Goal: Task Accomplishment & Management: Manage account settings

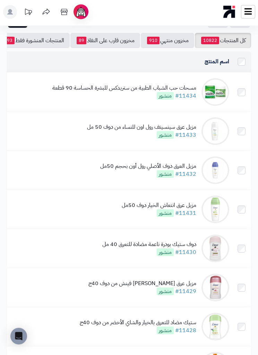
scroll to position [48, 0]
click at [215, 207] on img at bounding box center [215, 210] width 28 height 28
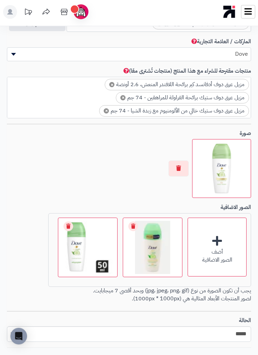
scroll to position [552, 0]
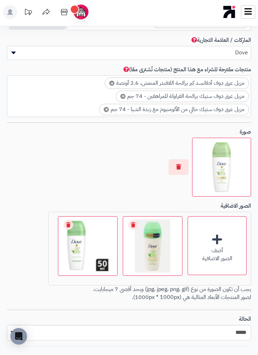
click at [182, 163] on button "button" at bounding box center [178, 167] width 20 height 16
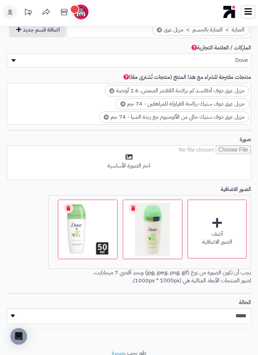
click at [208, 212] on div "أضف الصور الاضافية" at bounding box center [216, 229] width 59 height 59
click at [209, 154] on input "file" at bounding box center [128, 163] width 243 height 35
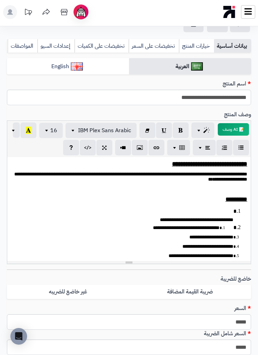
scroll to position [0, 0]
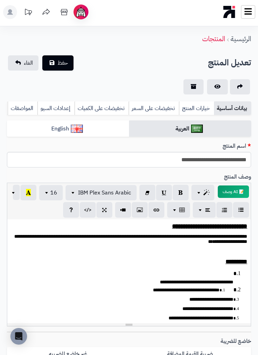
click at [65, 60] on span "حفظ" at bounding box center [62, 63] width 10 height 8
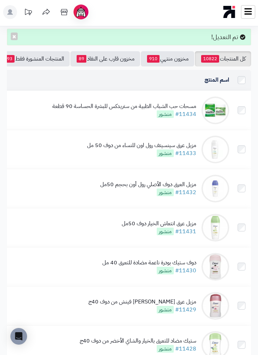
scroll to position [54, 0]
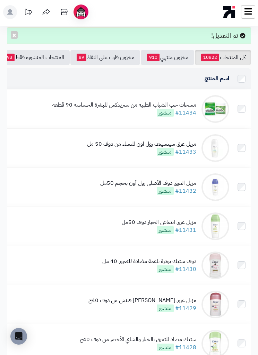
click at [194, 226] on link "#11431" at bounding box center [185, 230] width 21 height 8
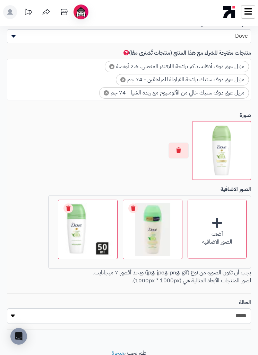
click at [185, 146] on button "button" at bounding box center [178, 151] width 20 height 16
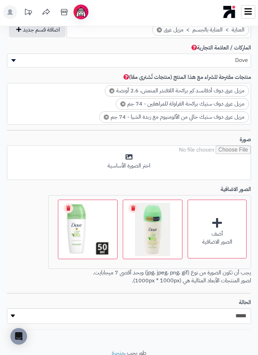
click at [218, 213] on div "أضف الصور الاضافية" at bounding box center [216, 229] width 59 height 59
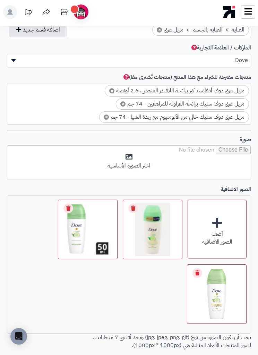
click at [165, 157] on input "file" at bounding box center [128, 163] width 243 height 35
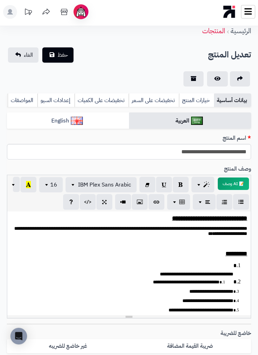
scroll to position [0, 0]
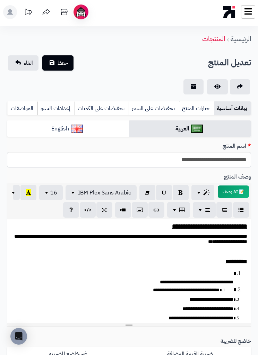
click at [65, 64] on span "حفظ" at bounding box center [62, 63] width 10 height 8
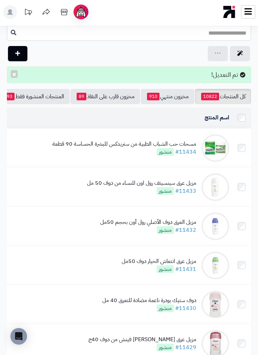
scroll to position [15, 0]
click at [220, 298] on img at bounding box center [215, 305] width 28 height 28
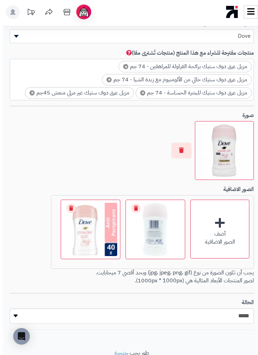
scroll to position [545, -3]
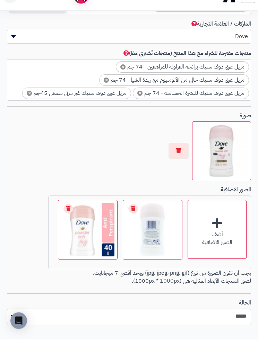
click at [182, 159] on button "button" at bounding box center [178, 167] width 20 height 16
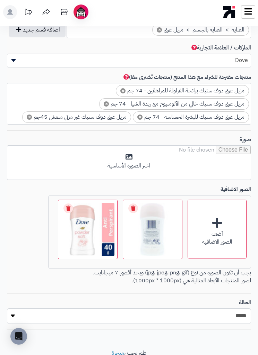
click at [233, 160] on input "file" at bounding box center [128, 163] width 243 height 35
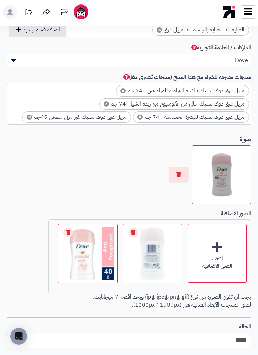
click at [234, 245] on div "أضف الصور الاضافية" at bounding box center [216, 253] width 59 height 59
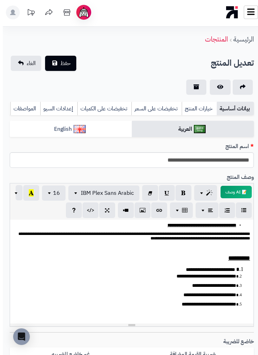
scroll to position [0, -3]
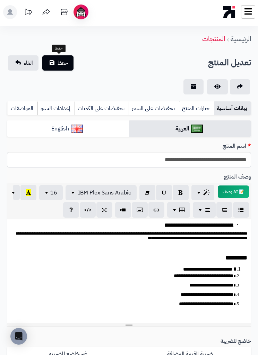
click at [64, 60] on span "حفظ" at bounding box center [62, 63] width 10 height 8
click at [66, 61] on span "حفظ" at bounding box center [62, 63] width 10 height 8
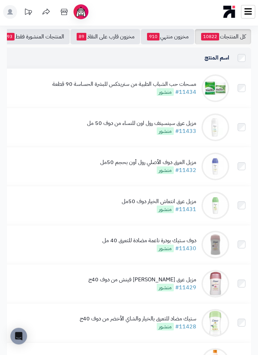
scroll to position [74, 0]
click at [222, 245] on img at bounding box center [215, 245] width 28 height 28
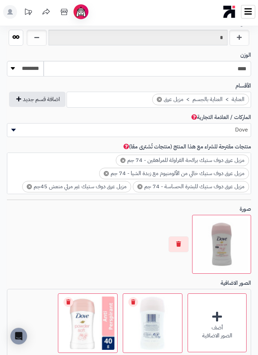
scroll to position [475, 0]
click at [173, 238] on button "button" at bounding box center [178, 245] width 20 height 16
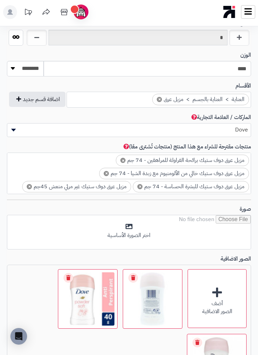
click at [210, 226] on input "file" at bounding box center [128, 232] width 243 height 35
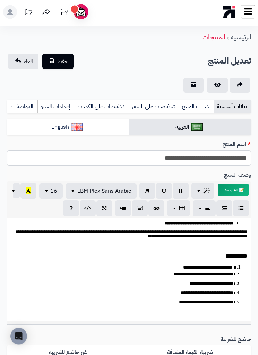
scroll to position [0, 0]
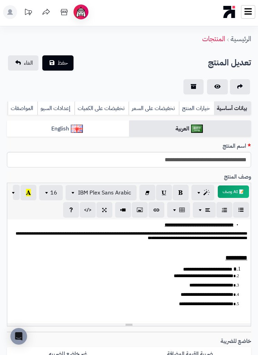
click at [70, 59] on button "حفظ" at bounding box center [57, 62] width 31 height 15
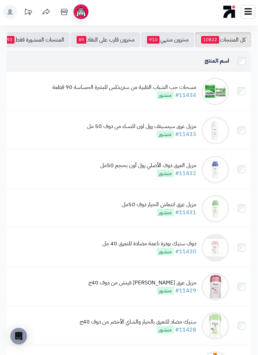
scroll to position [71, 0]
click at [217, 250] on img at bounding box center [215, 248] width 28 height 28
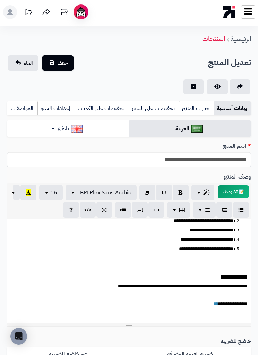
scroll to position [70, 0]
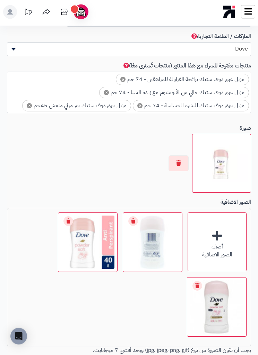
click at [182, 157] on button "button" at bounding box center [178, 164] width 20 height 16
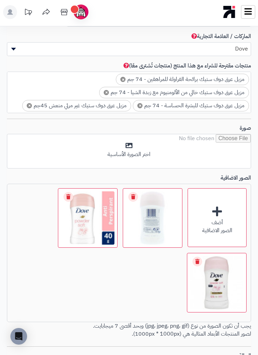
click at [219, 148] on input "file" at bounding box center [128, 151] width 243 height 35
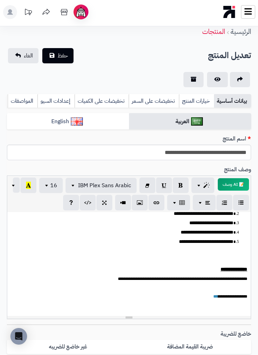
scroll to position [0, 0]
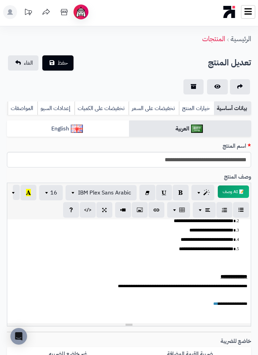
click at [63, 61] on span "حفظ" at bounding box center [62, 63] width 10 height 8
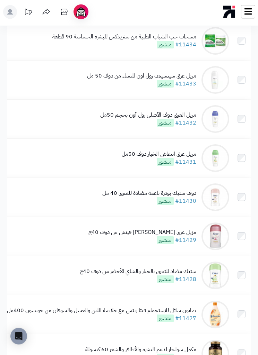
scroll to position [122, 0]
click at [215, 235] on img at bounding box center [215, 237] width 28 height 28
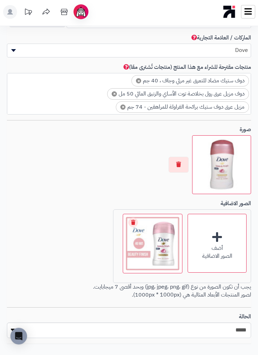
scroll to position [569, 0]
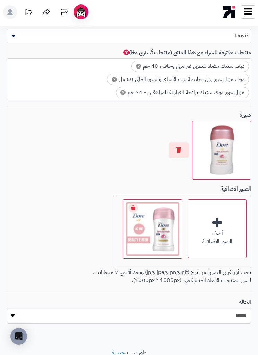
click at [181, 142] on button "button" at bounding box center [178, 150] width 20 height 16
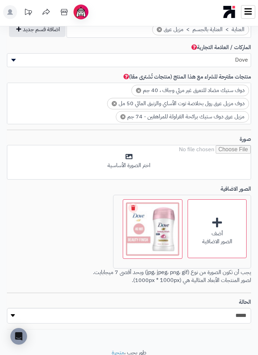
click at [215, 164] on input "file" at bounding box center [128, 162] width 243 height 35
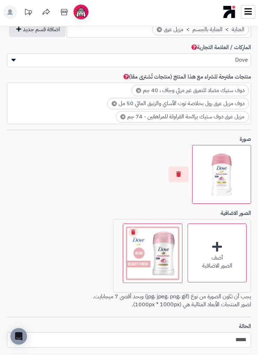
click at [222, 241] on div "أضف الصور الاضافية" at bounding box center [216, 253] width 59 height 59
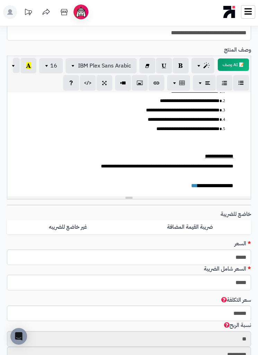
scroll to position [0, 0]
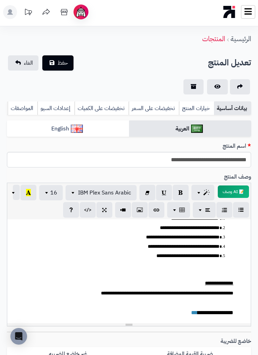
click at [65, 61] on span "حفظ" at bounding box center [62, 63] width 10 height 8
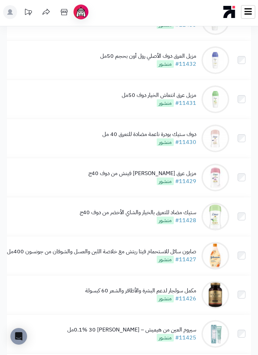
scroll to position [181, 0]
click at [211, 178] on img at bounding box center [215, 177] width 28 height 28
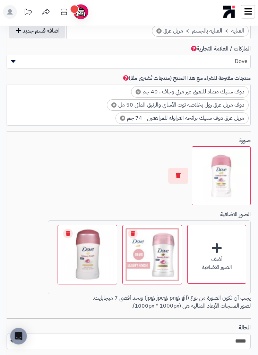
scroll to position [547, 0]
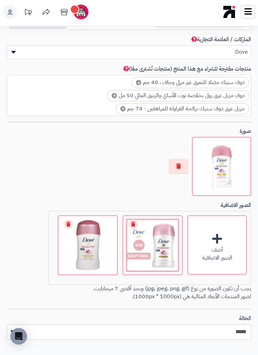
click at [179, 159] on button "button" at bounding box center [178, 167] width 20 height 16
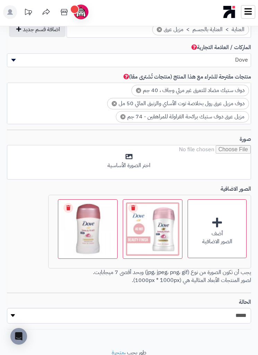
click at [221, 166] on input "file" at bounding box center [128, 162] width 243 height 35
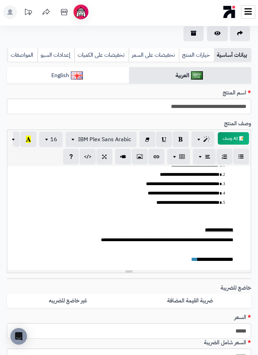
scroll to position [0, 0]
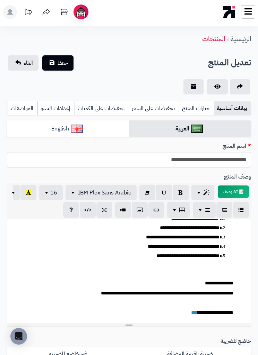
click at [66, 62] on span "حفظ" at bounding box center [62, 63] width 10 height 8
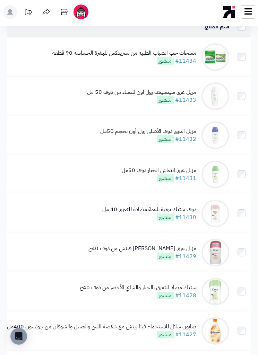
scroll to position [108, 0]
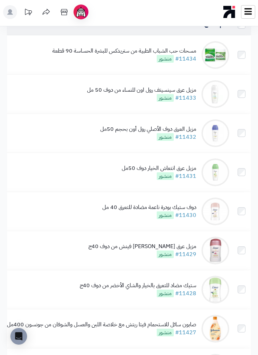
click at [218, 244] on img at bounding box center [215, 251] width 28 height 28
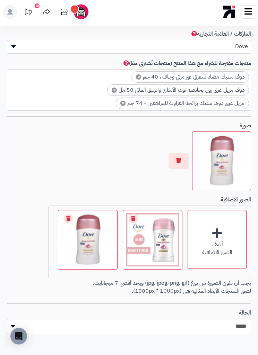
click at [187, 157] on button "button" at bounding box center [178, 161] width 20 height 16
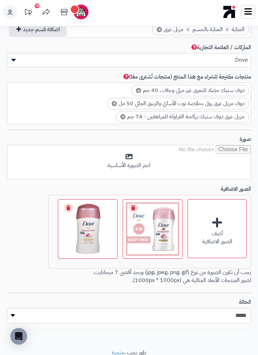
click at [214, 160] on input "file" at bounding box center [128, 162] width 243 height 35
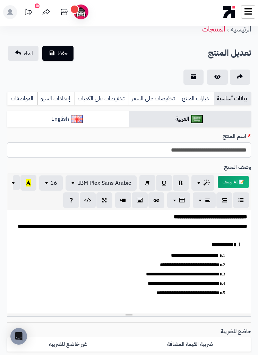
scroll to position [0, 0]
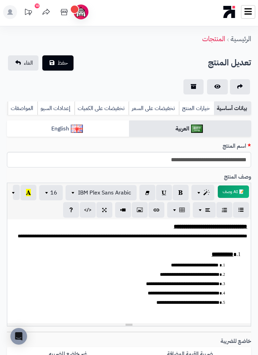
click at [67, 61] on span "حفظ" at bounding box center [62, 63] width 10 height 8
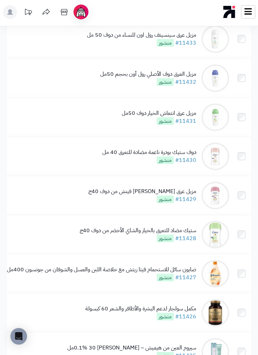
scroll to position [162, 0]
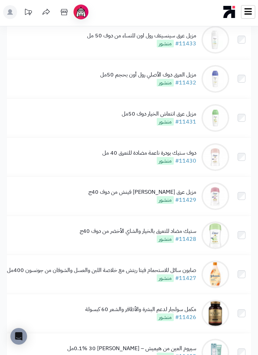
click at [210, 230] on img at bounding box center [215, 236] width 28 height 28
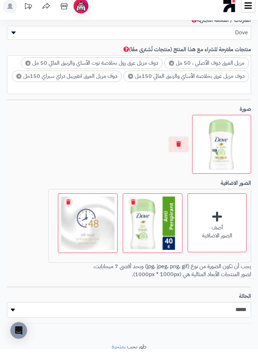
scroll to position [567, 1]
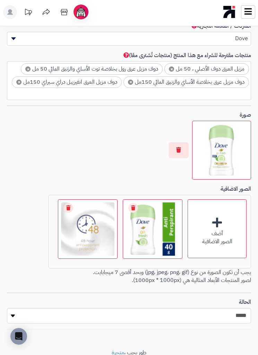
click at [183, 144] on button "button" at bounding box center [178, 150] width 20 height 16
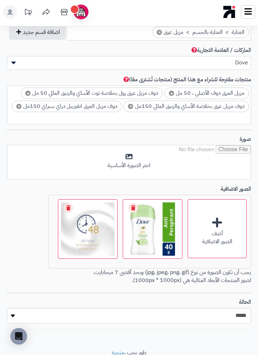
click at [220, 213] on div "أضف الصور الاضافية" at bounding box center [216, 229] width 59 height 59
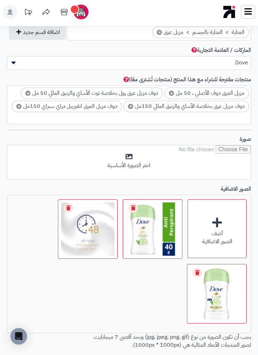
click at [174, 150] on input "file" at bounding box center [128, 162] width 243 height 35
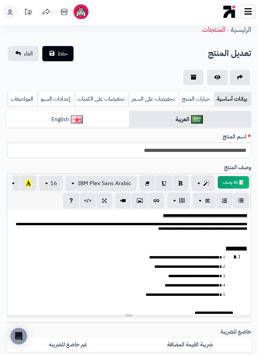
scroll to position [0, 0]
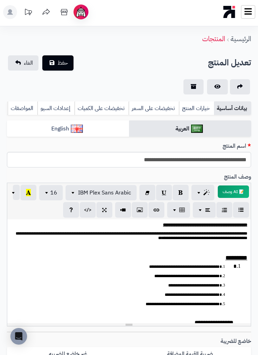
click at [68, 58] on button "حفظ" at bounding box center [57, 62] width 31 height 15
